Goal: Check status

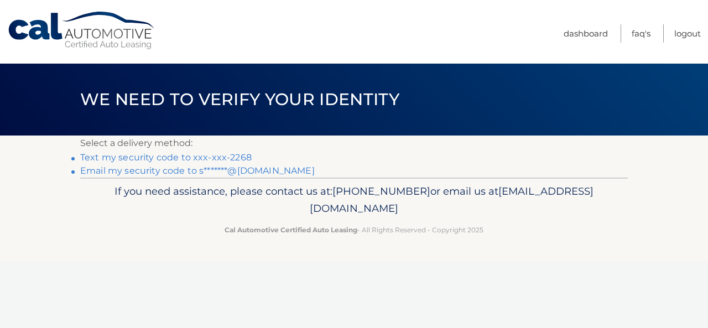
click at [190, 154] on link "Text my security code to xxx-xxx-2268" at bounding box center [165, 157] width 171 height 11
click at [193, 155] on link "Text my security code to xxx-xxx-2268" at bounding box center [165, 157] width 171 height 11
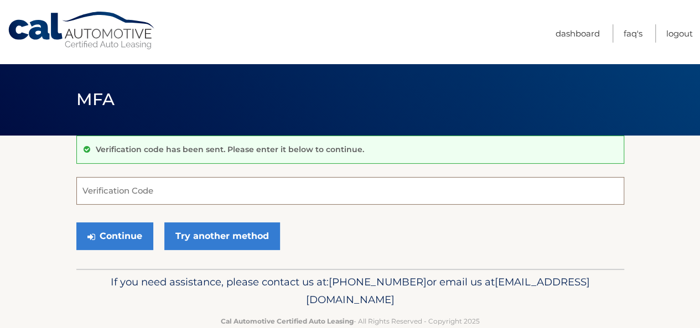
click at [90, 193] on input "Verification Code" at bounding box center [350, 191] width 548 height 28
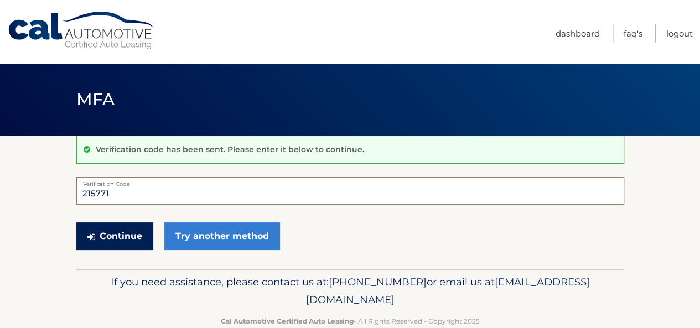
type input "215771"
click at [104, 231] on button "Continue" at bounding box center [114, 236] width 77 height 28
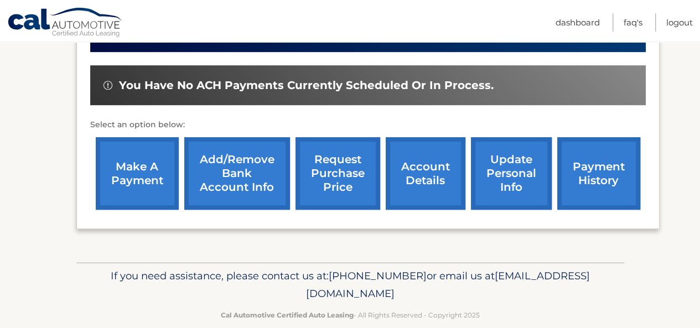
scroll to position [341, 0]
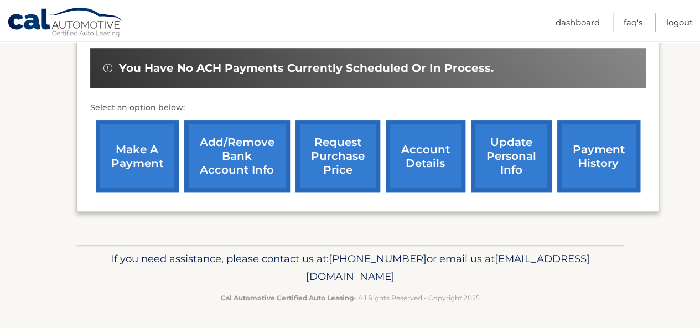
click at [418, 169] on link "account details" at bounding box center [426, 156] width 80 height 72
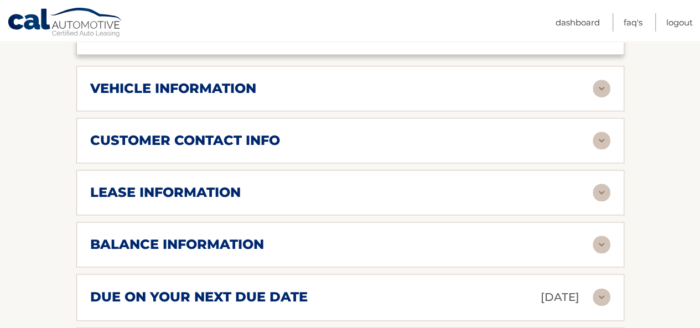
scroll to position [558, 0]
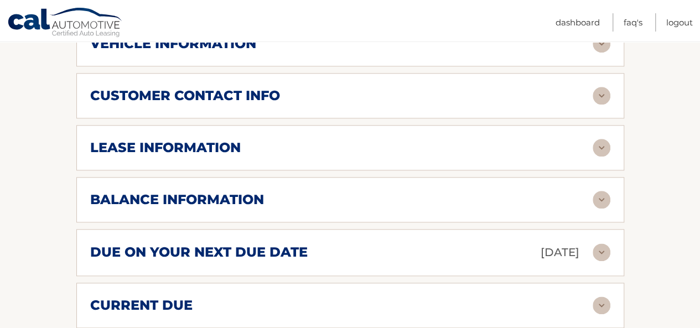
click at [360, 258] on div "due on your next due date [DATE]" at bounding box center [341, 252] width 502 height 19
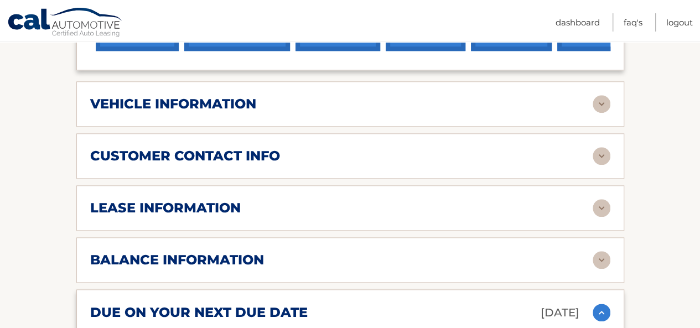
scroll to position [316, 0]
